Goal: Task Accomplishment & Management: Use online tool/utility

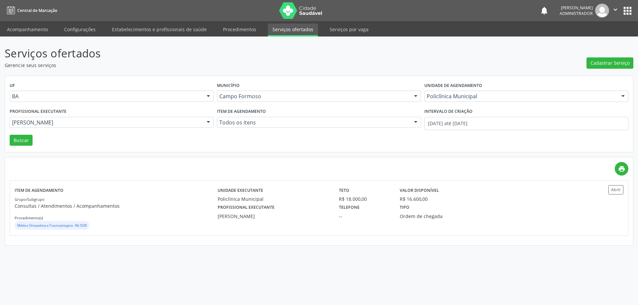
click at [464, 90] on label "Unidade de agendamento" at bounding box center [453, 86] width 58 height 10
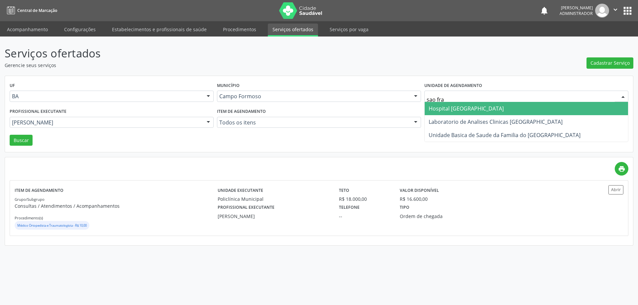
type input "sao fran"
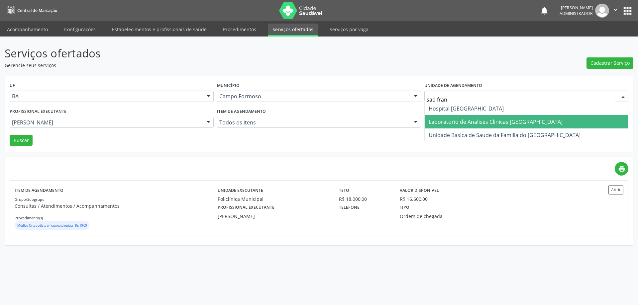
click at [447, 122] on span "Laboratorio de Analises Clinicas [GEOGRAPHIC_DATA]" at bounding box center [495, 121] width 134 height 7
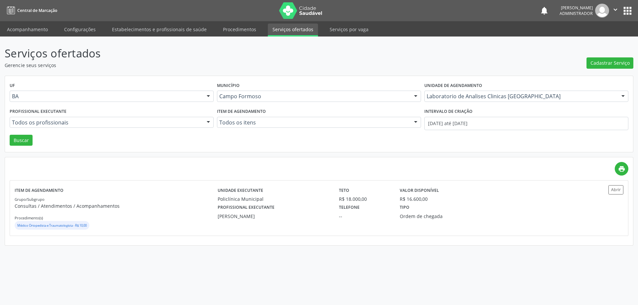
click at [207, 121] on div at bounding box center [208, 122] width 10 height 11
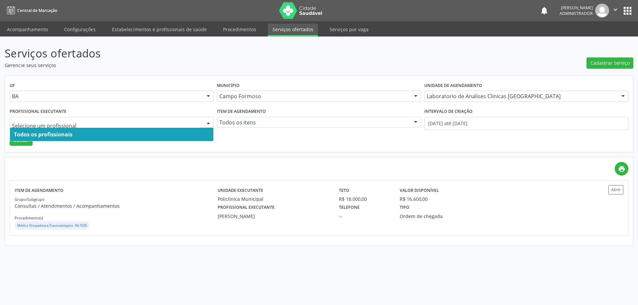
click at [126, 132] on span "Todos os profissionais" at bounding box center [111, 134] width 203 height 13
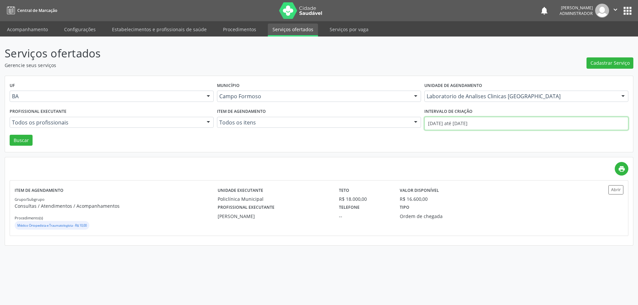
click at [443, 124] on input "[DATE] até [DATE]" at bounding box center [526, 123] width 204 height 13
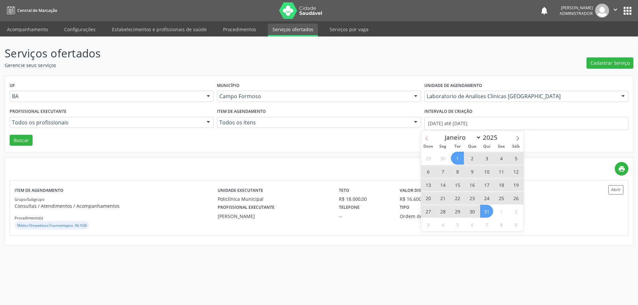
click at [425, 136] on span at bounding box center [426, 136] width 11 height 11
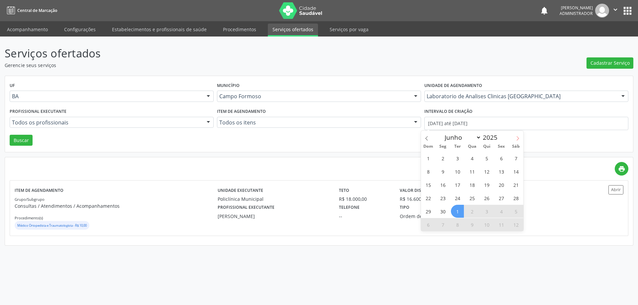
click at [516, 139] on icon at bounding box center [517, 138] width 5 height 5
select select "6"
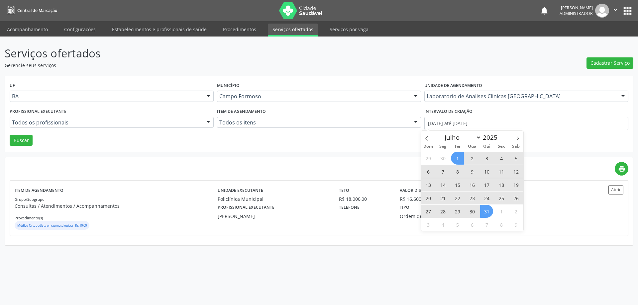
click at [455, 158] on span "1" at bounding box center [457, 158] width 13 height 13
type input "[DATE]"
click at [487, 213] on span "31" at bounding box center [486, 211] width 13 height 13
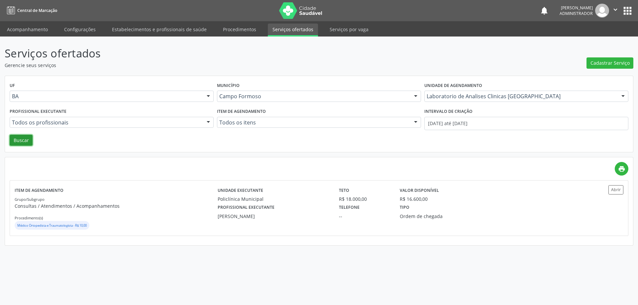
click at [22, 139] on button "Buscar" at bounding box center [21, 140] width 23 height 11
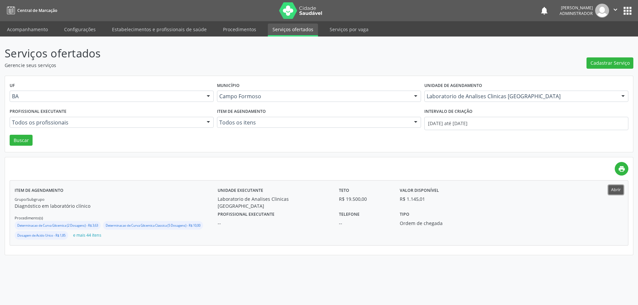
click at [614, 191] on button "Abrir" at bounding box center [615, 189] width 15 height 9
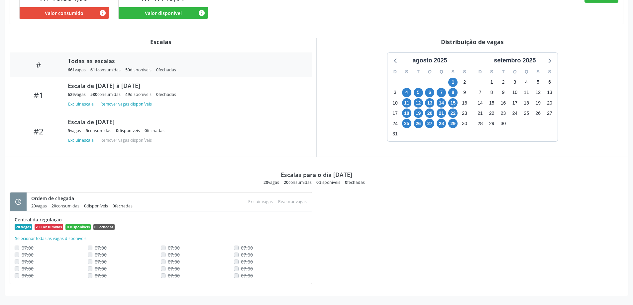
scroll to position [200, 0]
click at [428, 124] on span "27" at bounding box center [429, 123] width 9 height 9
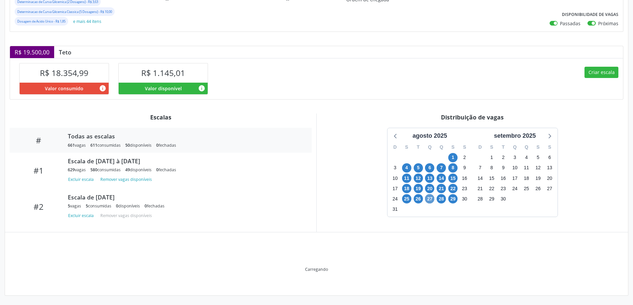
scroll to position [124, 0]
click at [428, 124] on div "Distribuição de vagas agosto 2025 D S T Q Q S S 27 28 29 30 31 1 2 3 4 5 6 7 8 …" at bounding box center [471, 173] width 311 height 119
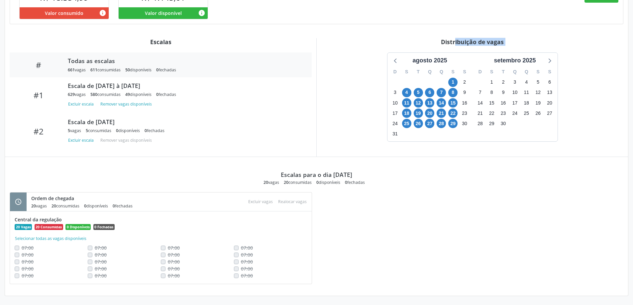
scroll to position [200, 0]
click at [443, 125] on span "28" at bounding box center [440, 123] width 9 height 9
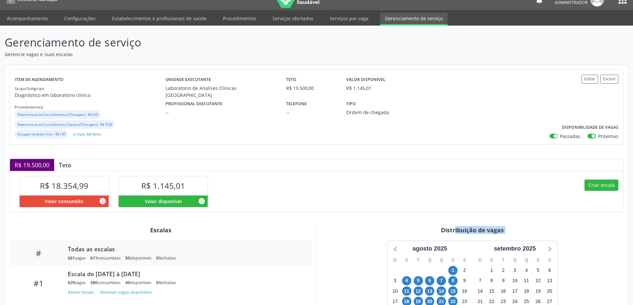
scroll to position [0, 0]
